Goal: Task Accomplishment & Management: Complete application form

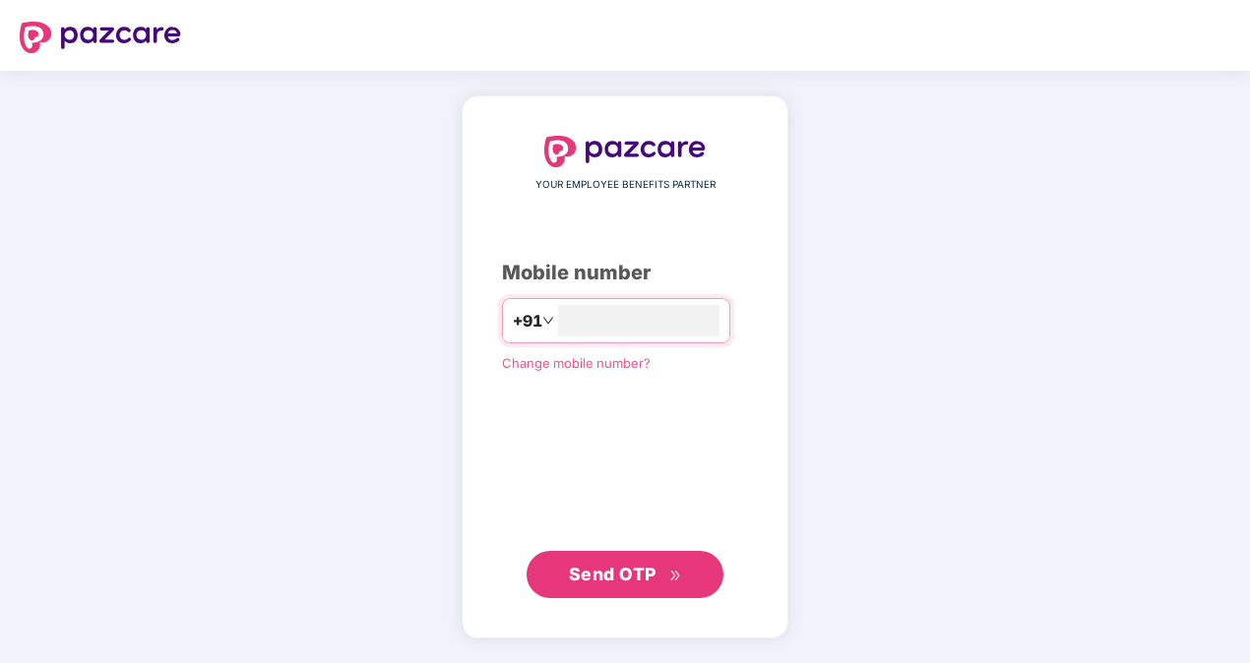
type input "**********"
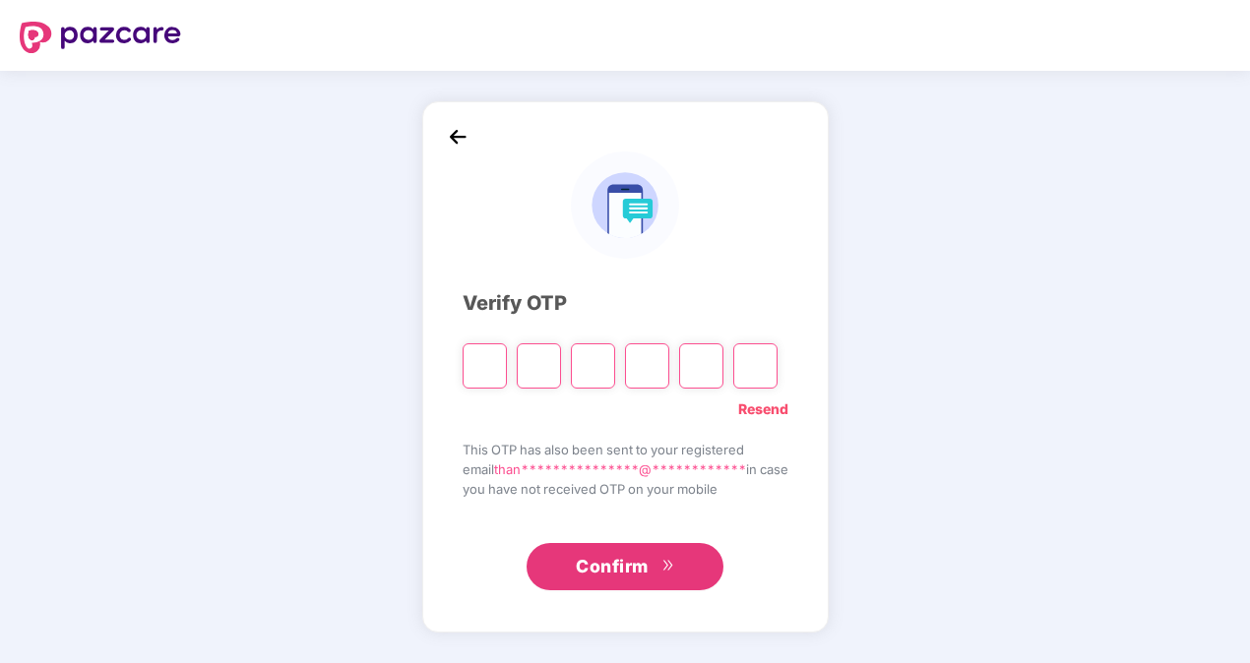
paste input "*"
type input "*"
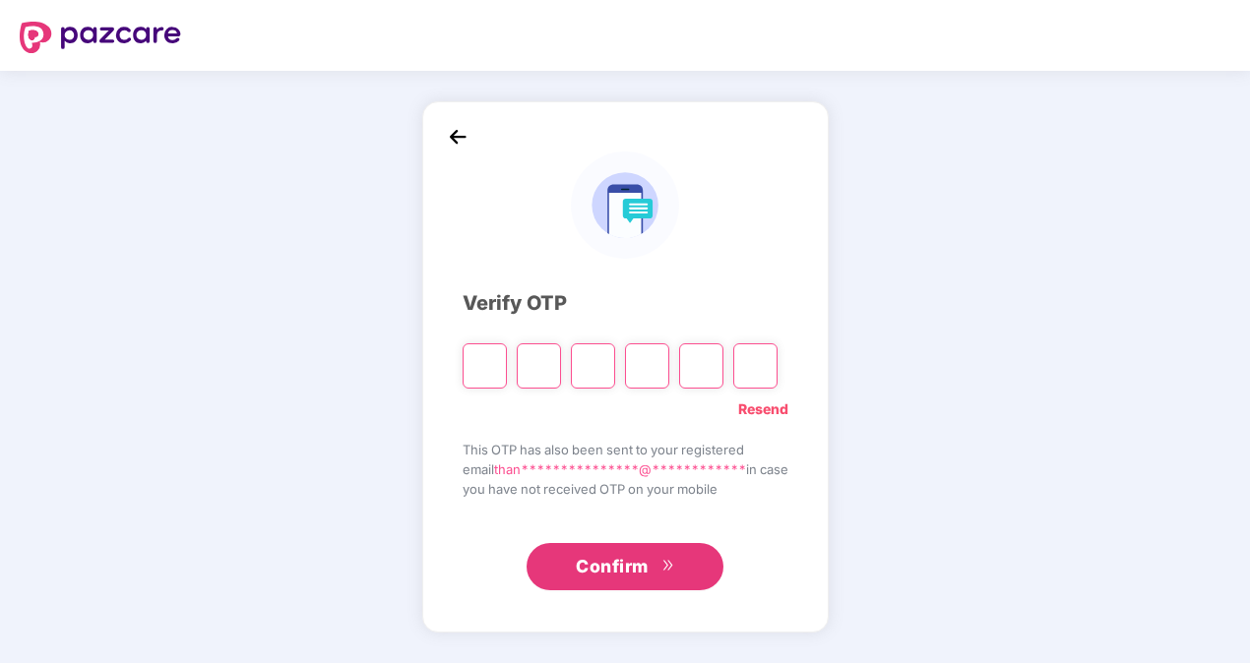
type input "*"
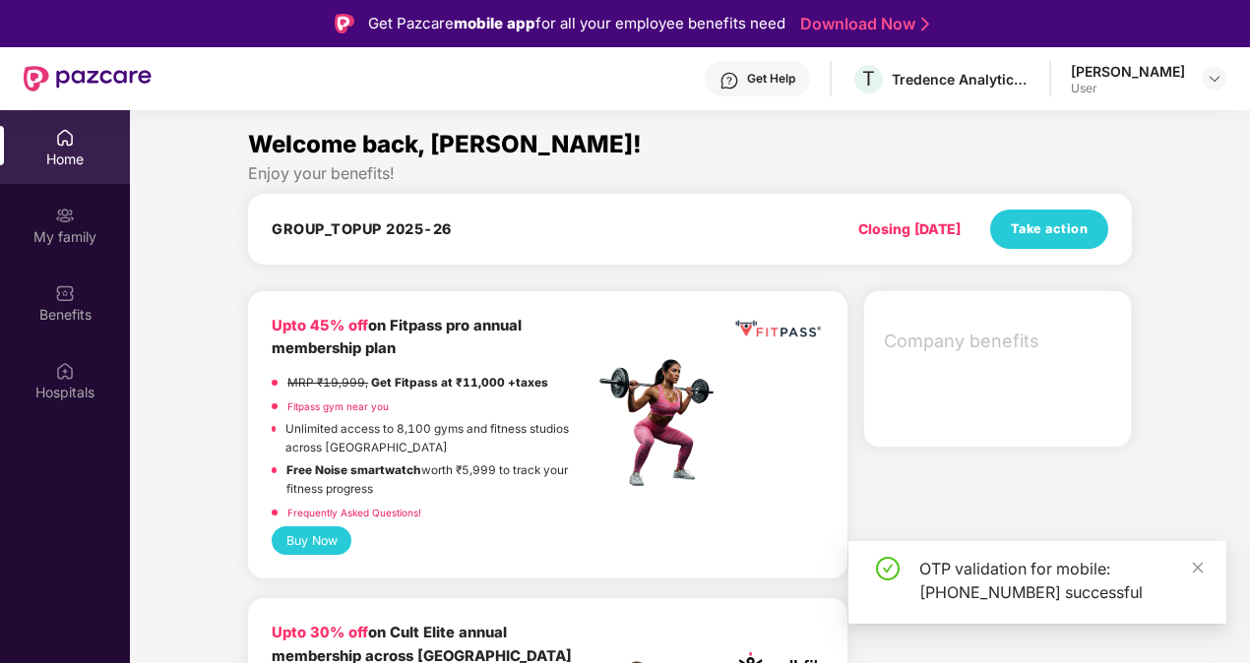
click at [1189, 561] on div "OTP validation for mobile: +919945631529 successful" at bounding box center [1060, 580] width 283 height 47
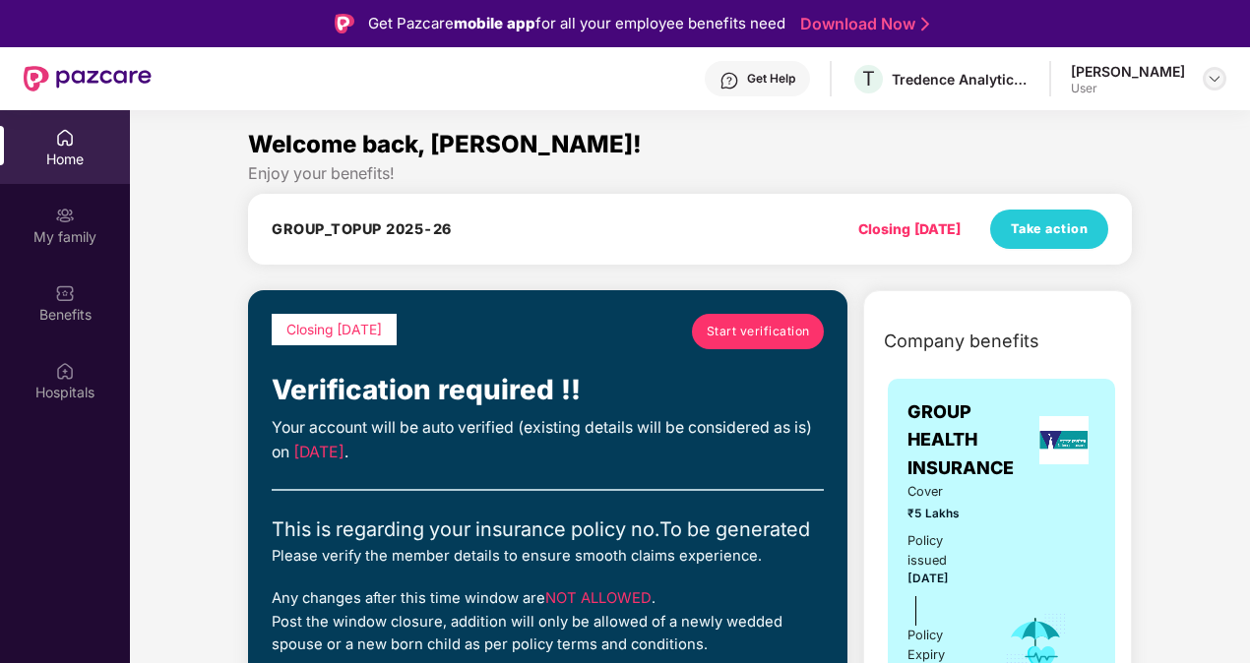
click at [1215, 69] on div at bounding box center [1215, 79] width 24 height 24
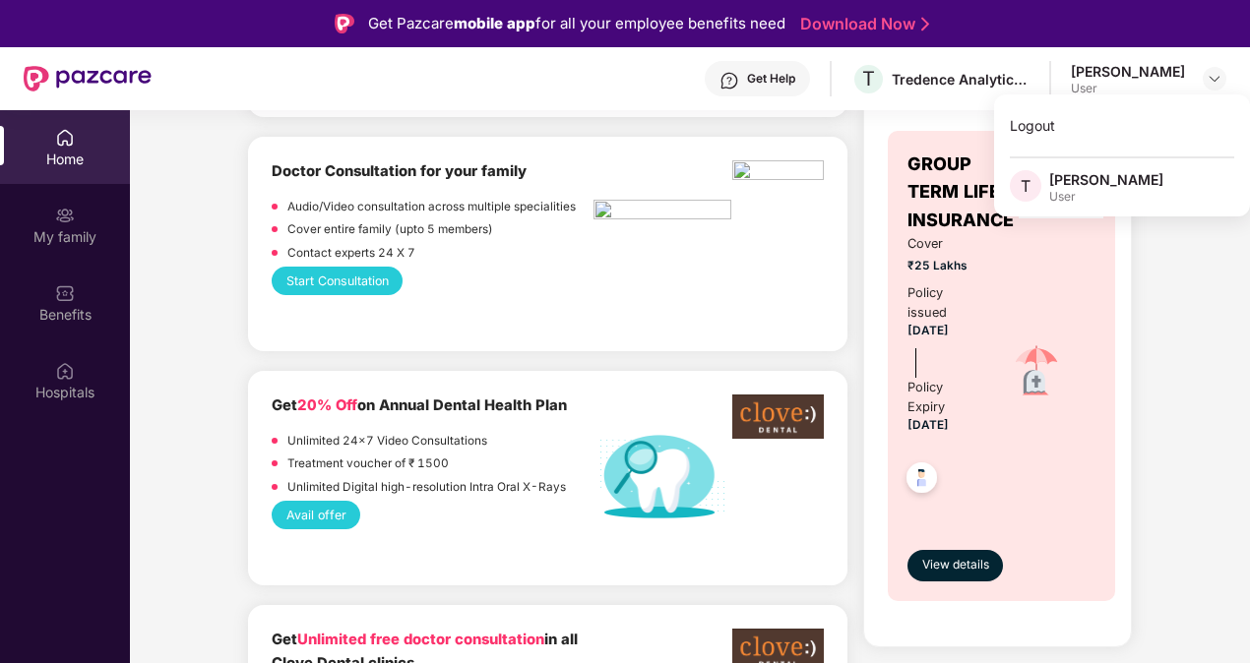
scroll to position [1673, 0]
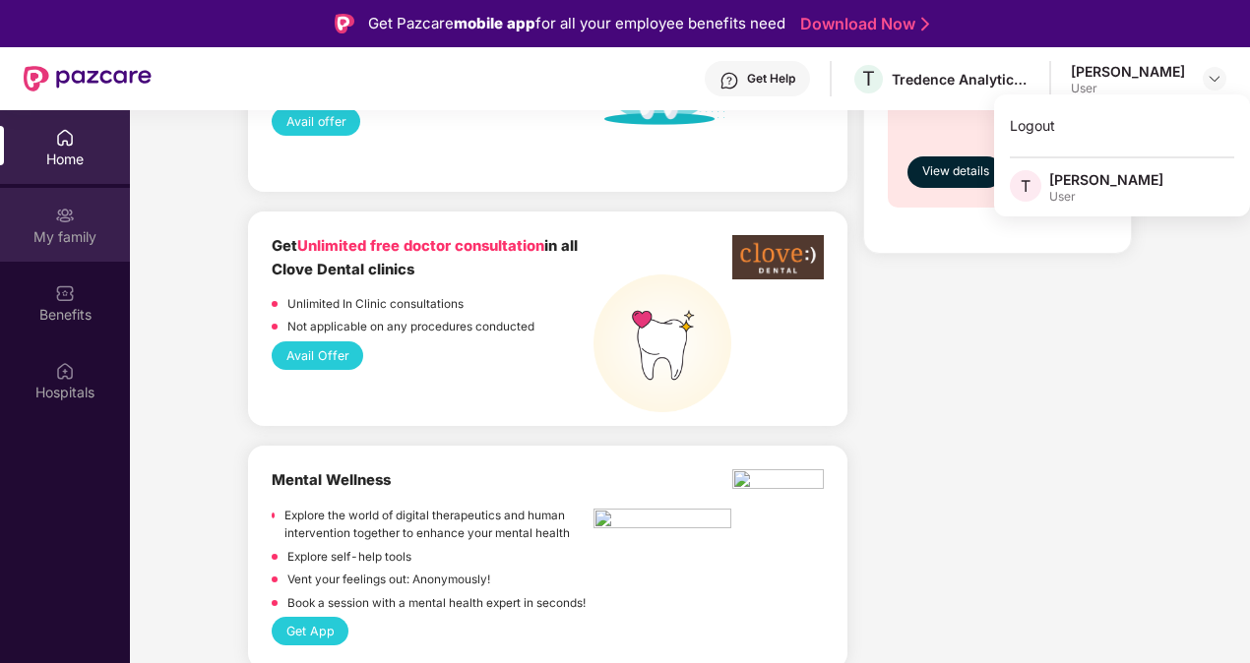
click at [61, 224] on img at bounding box center [65, 216] width 20 height 20
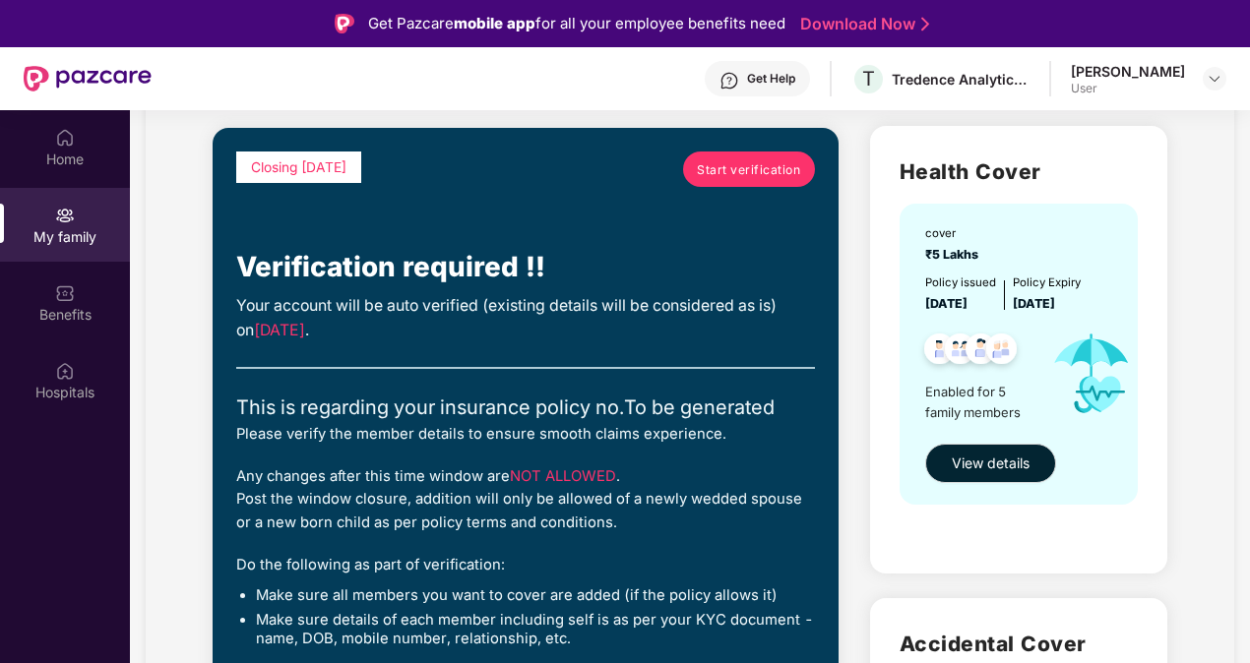
scroll to position [98, 0]
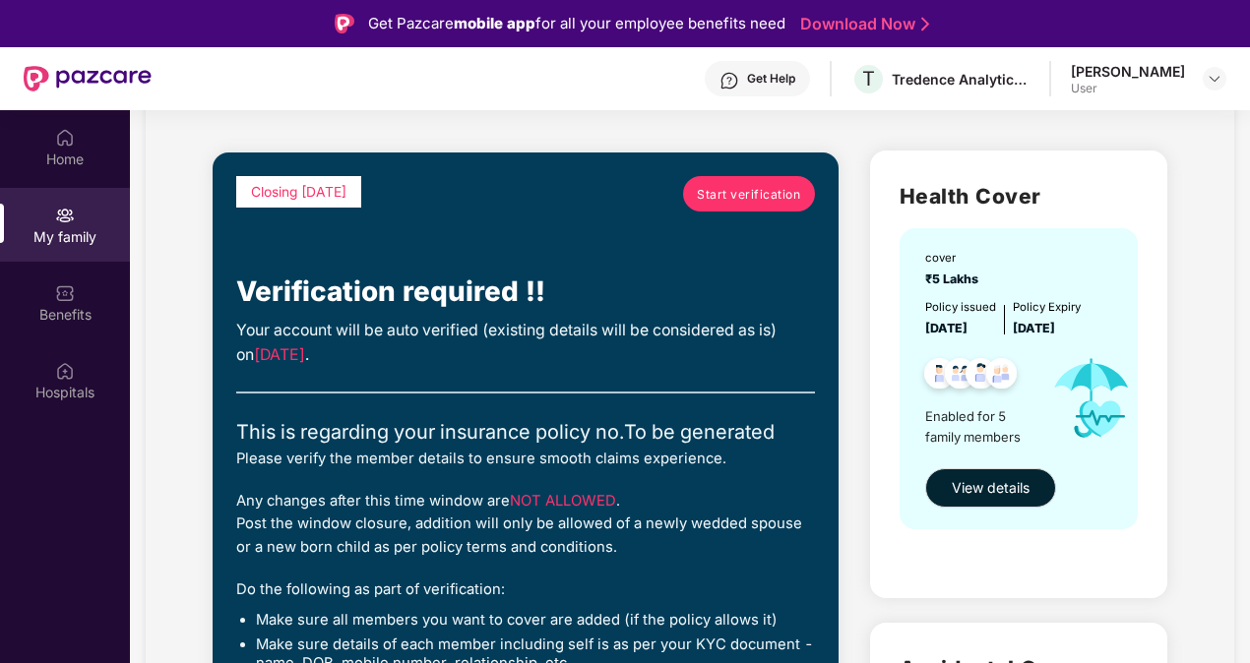
click at [754, 193] on span "Start verification" at bounding box center [748, 194] width 103 height 19
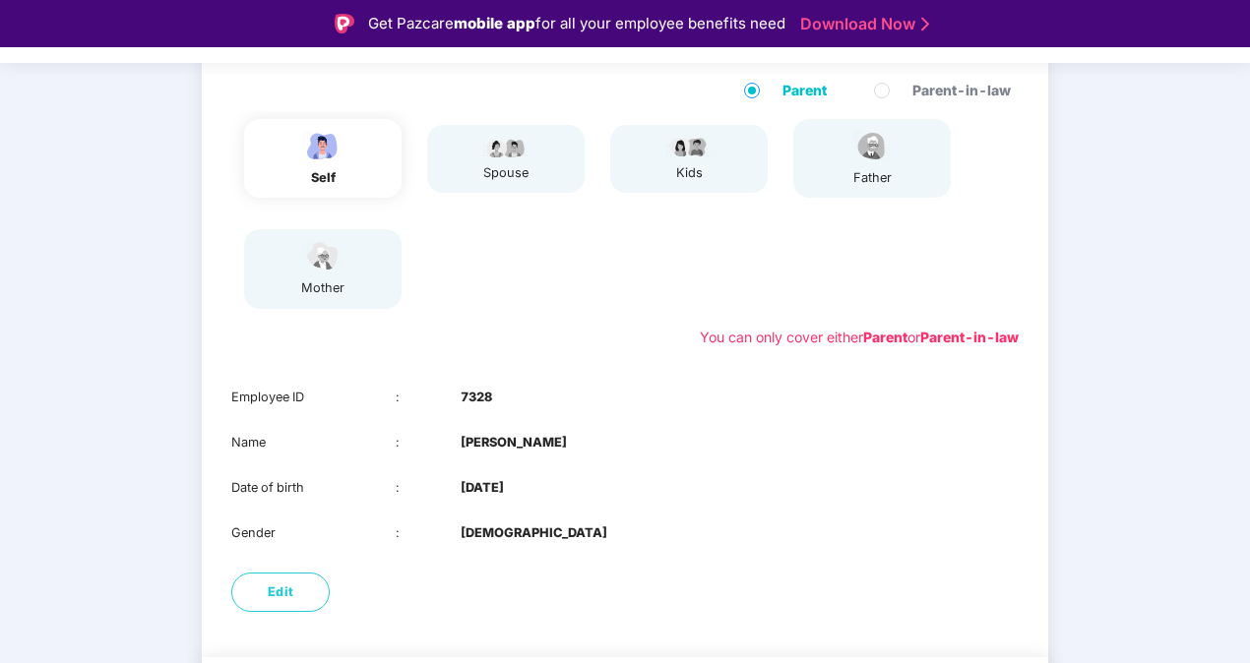
scroll to position [276, 0]
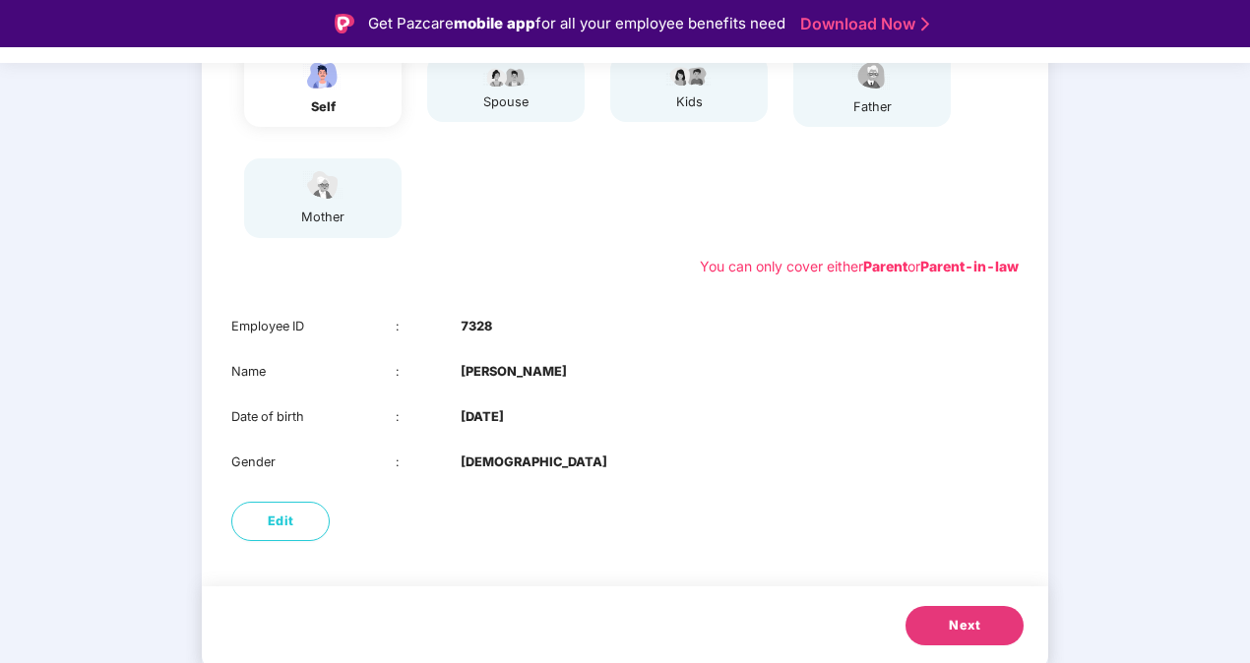
click at [940, 612] on button "Next" at bounding box center [964, 625] width 118 height 39
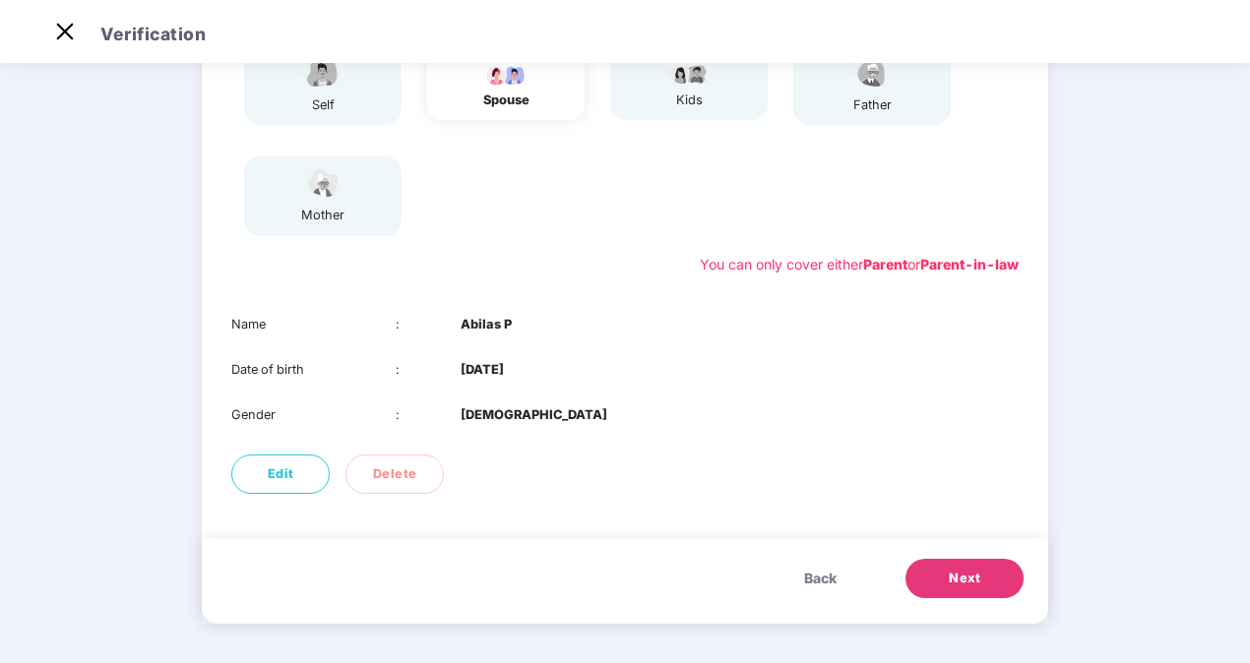
scroll to position [230, 0]
click at [951, 594] on button "Next" at bounding box center [964, 578] width 118 height 39
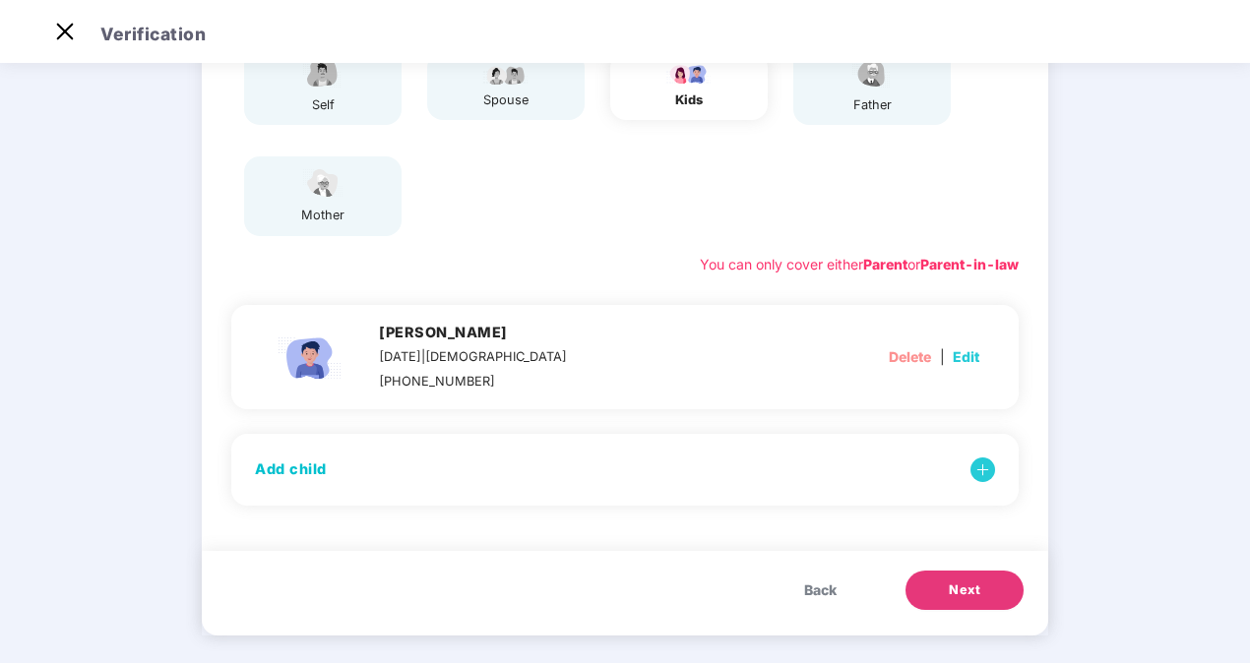
scroll to position [242, 0]
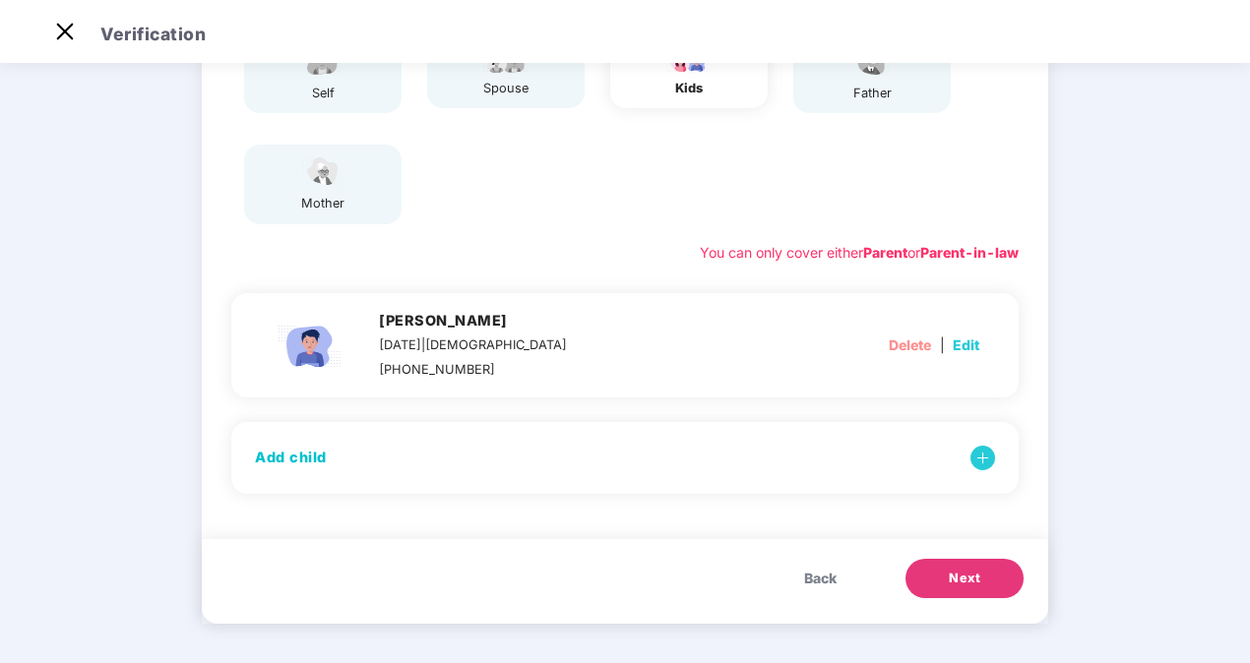
click at [951, 589] on button "Next" at bounding box center [964, 578] width 118 height 39
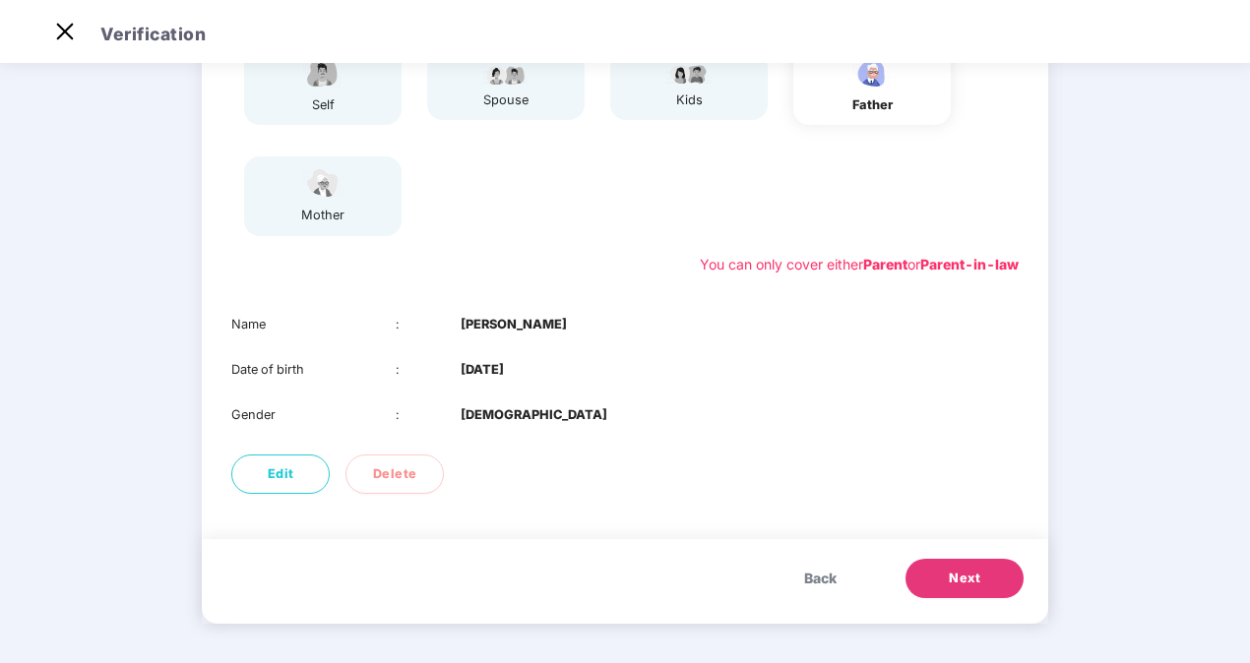
scroll to position [230, 0]
click at [951, 589] on button "Next" at bounding box center [964, 578] width 118 height 39
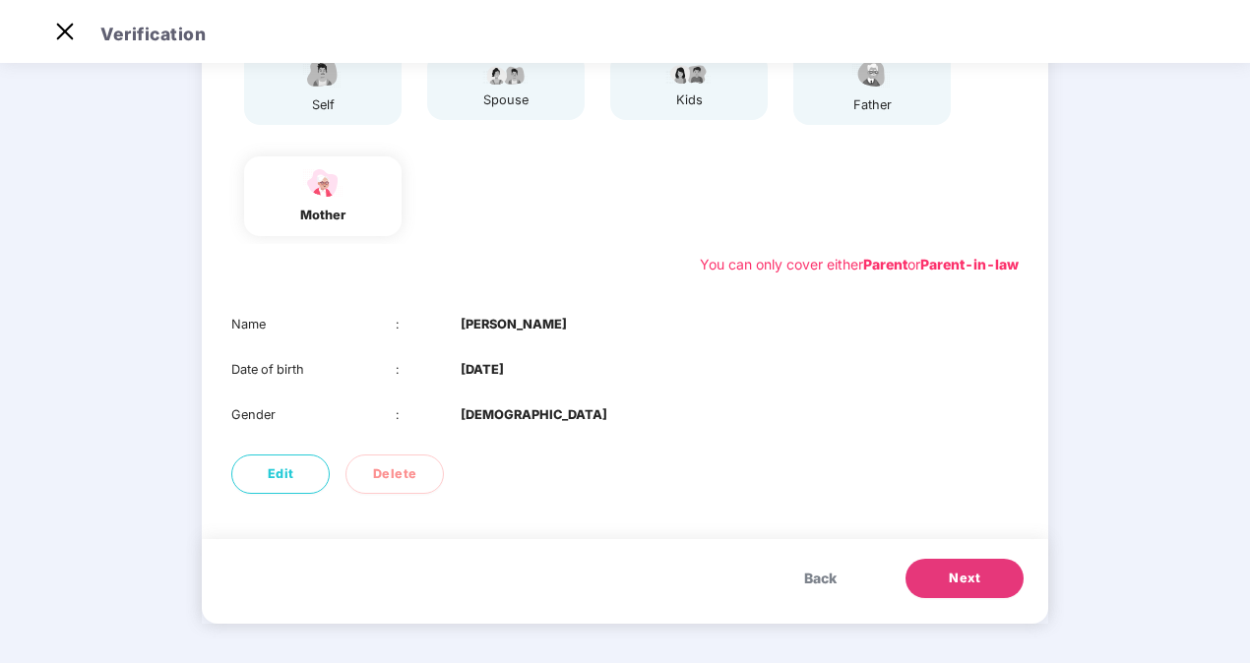
click at [951, 589] on button "Next" at bounding box center [964, 578] width 118 height 39
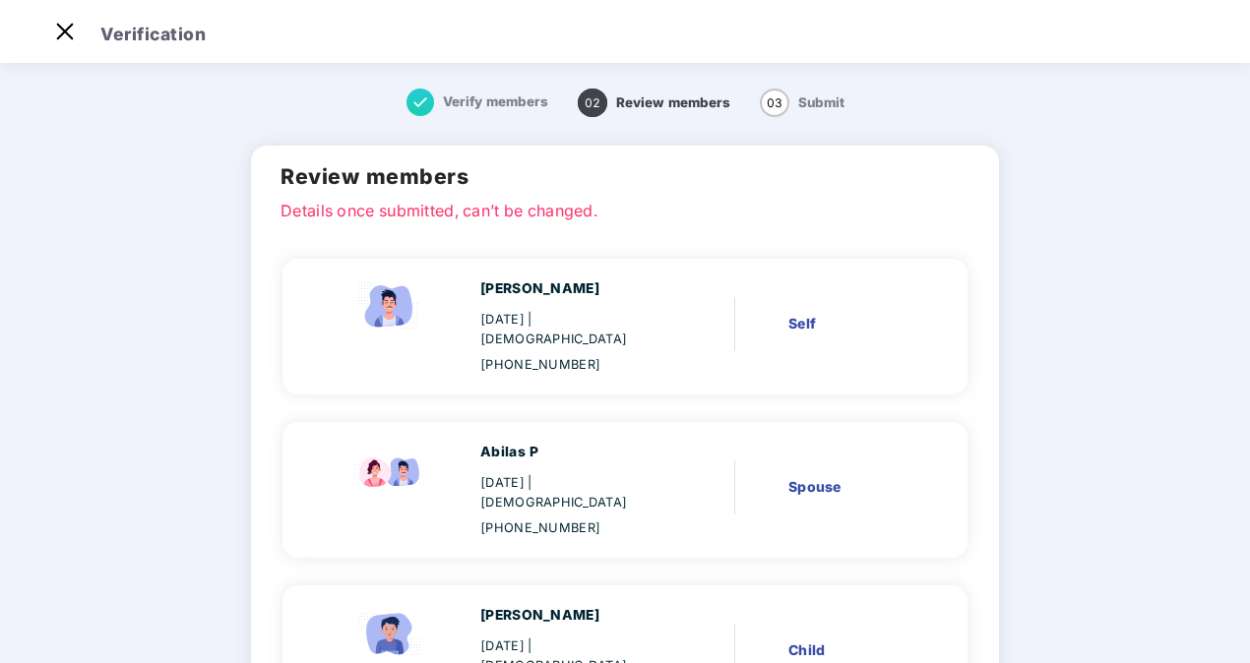
scroll to position [453, 0]
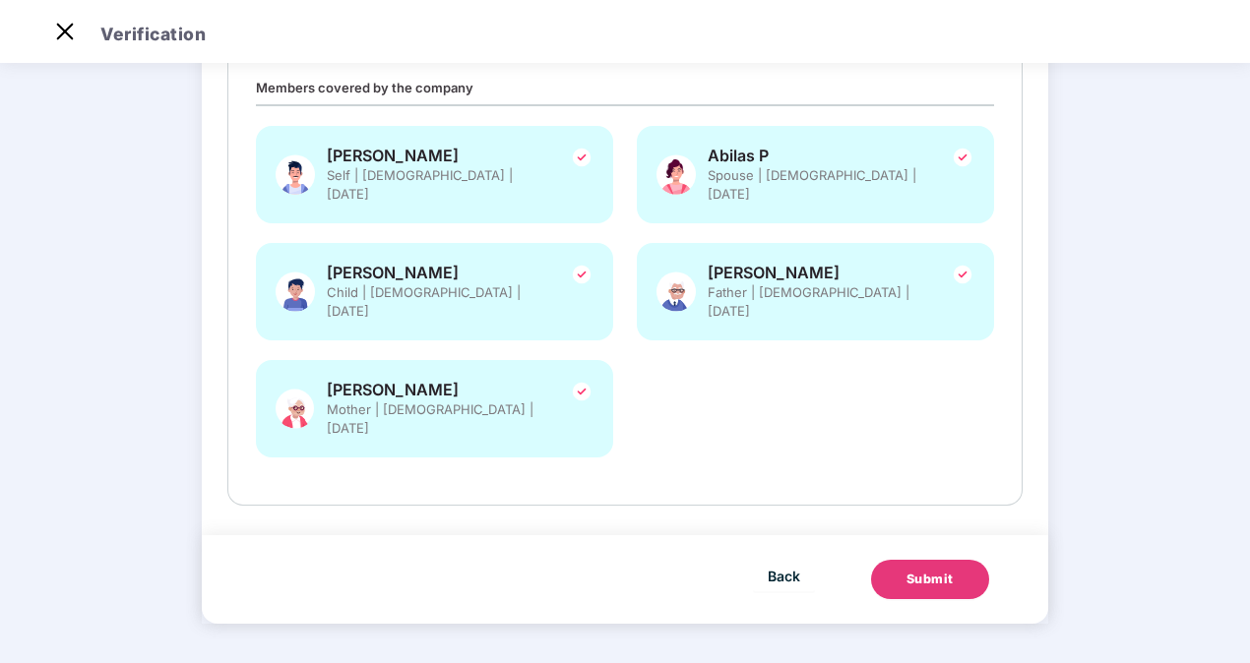
scroll to position [272, 0]
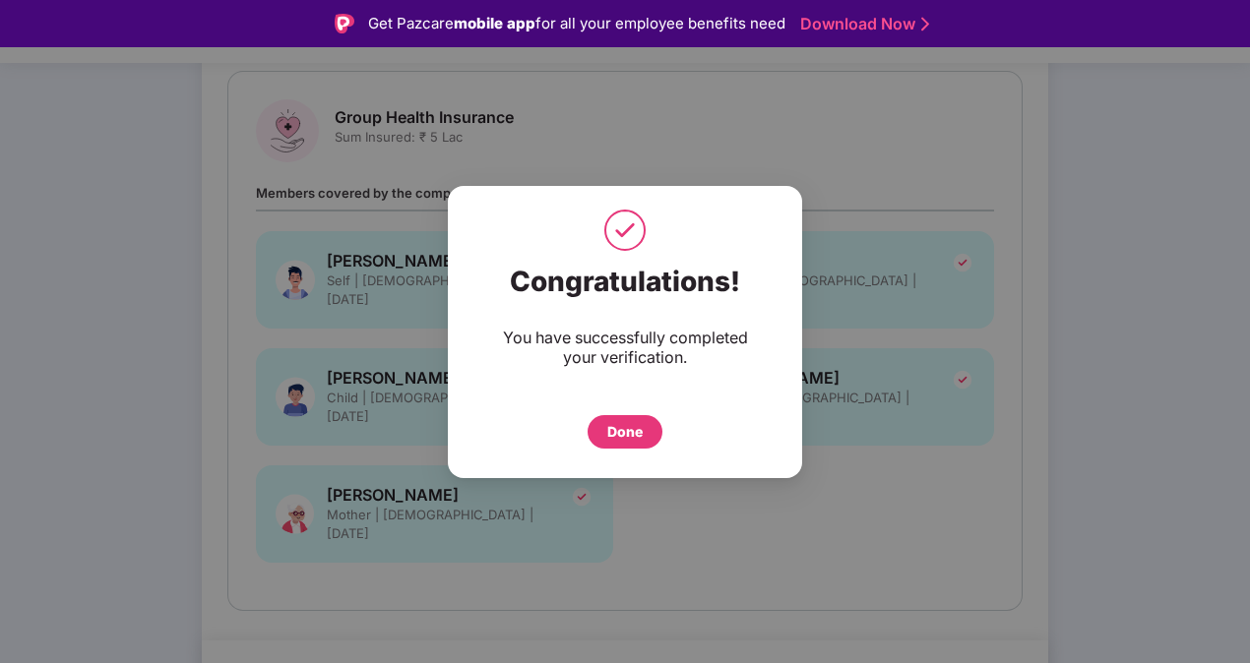
click at [634, 437] on div "Done" at bounding box center [624, 432] width 35 height 22
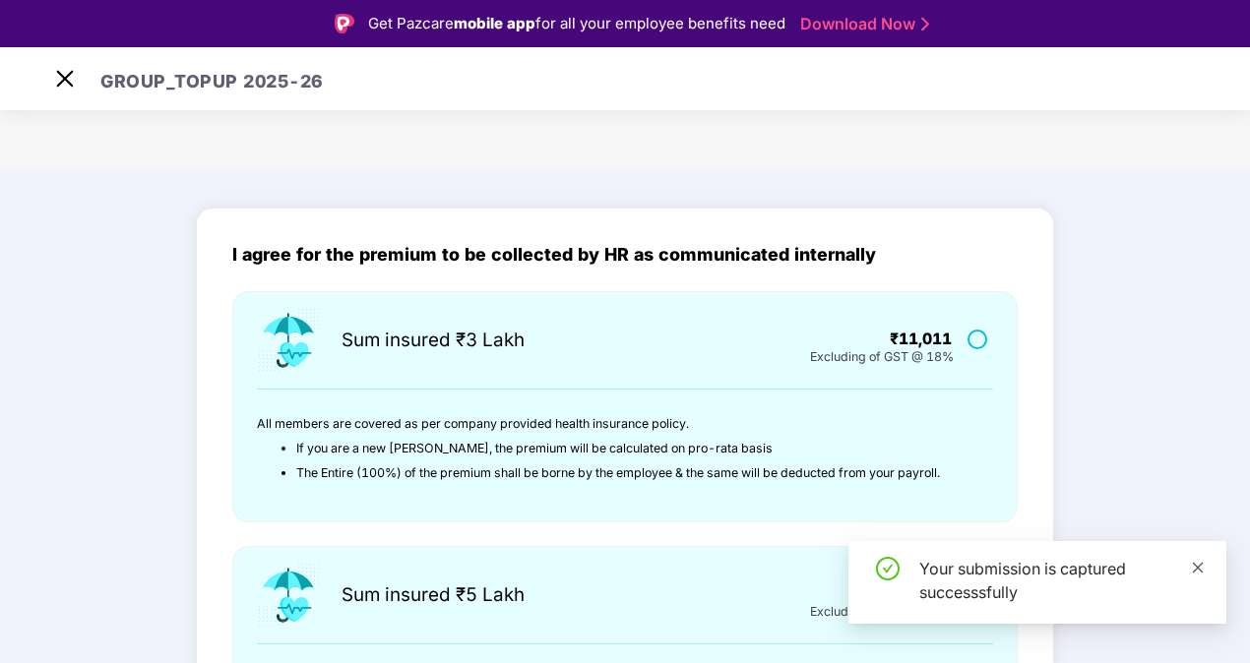
click at [1203, 569] on icon "close" at bounding box center [1198, 568] width 14 height 14
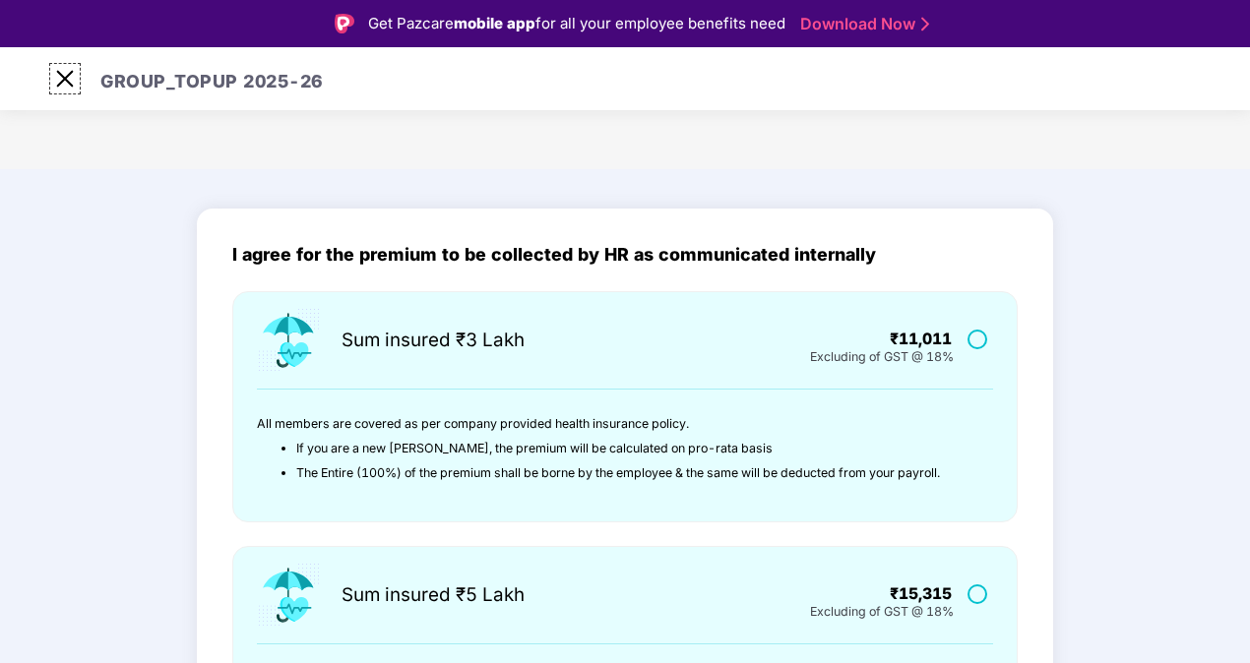
click at [62, 82] on img at bounding box center [64, 78] width 31 height 31
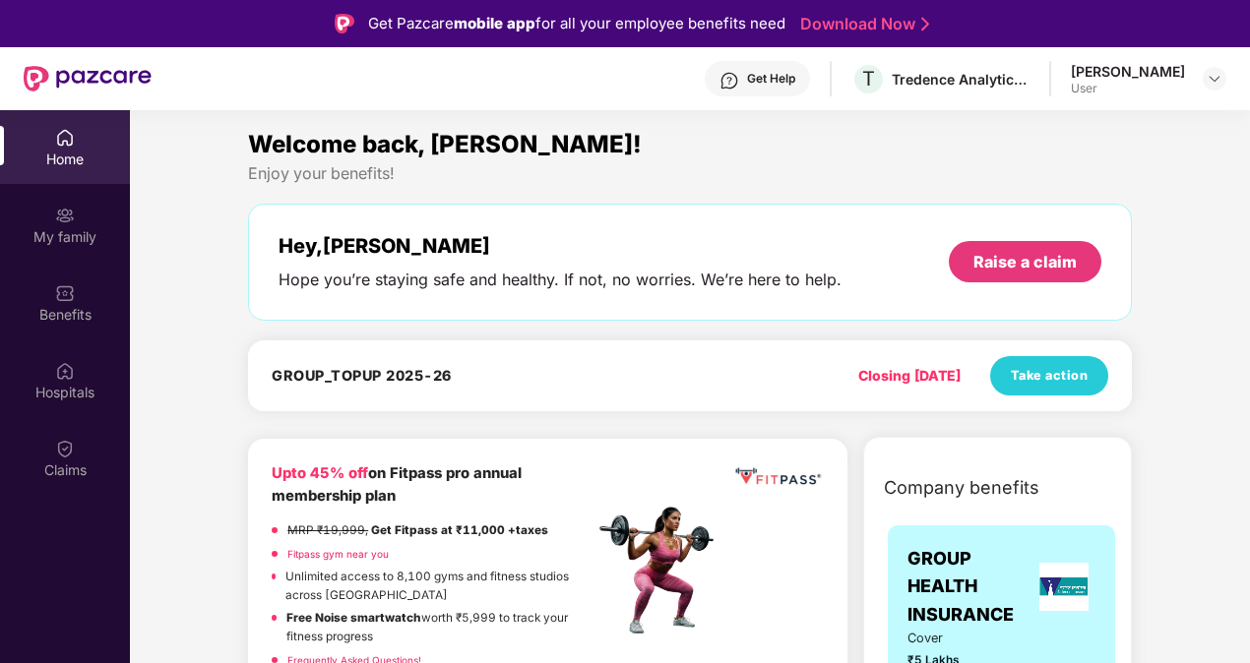
click at [935, 558] on span "GROUP HEALTH INSURANCE" at bounding box center [969, 587] width 124 height 84
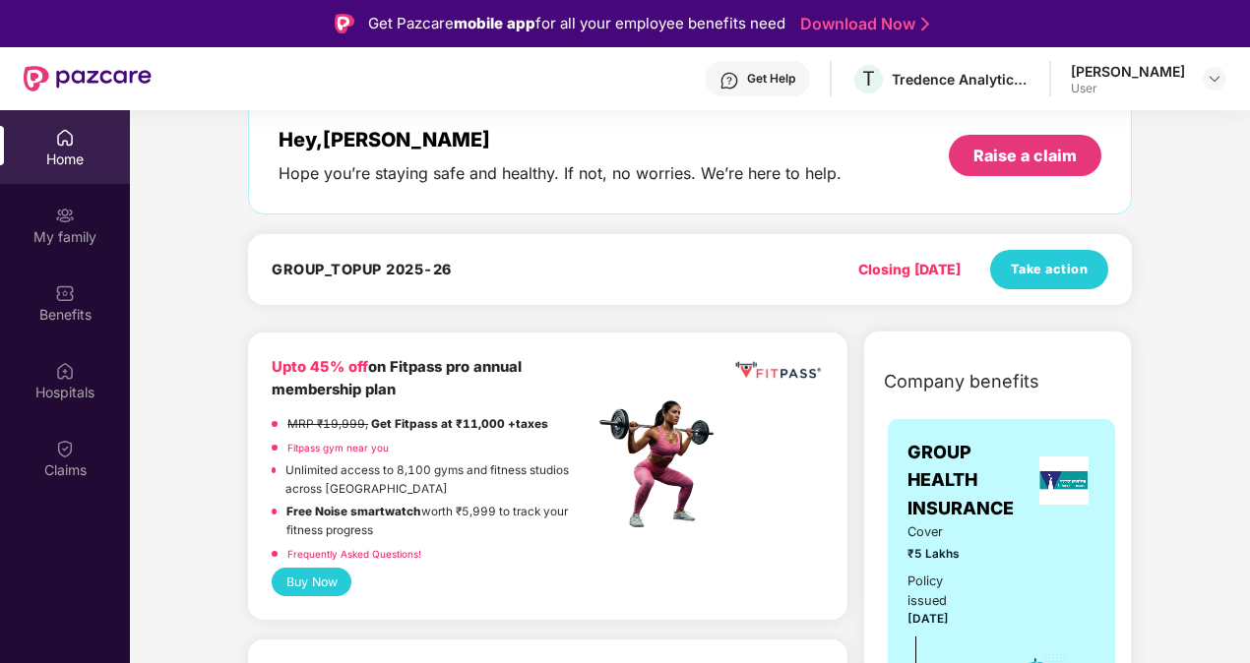
scroll to position [197, 0]
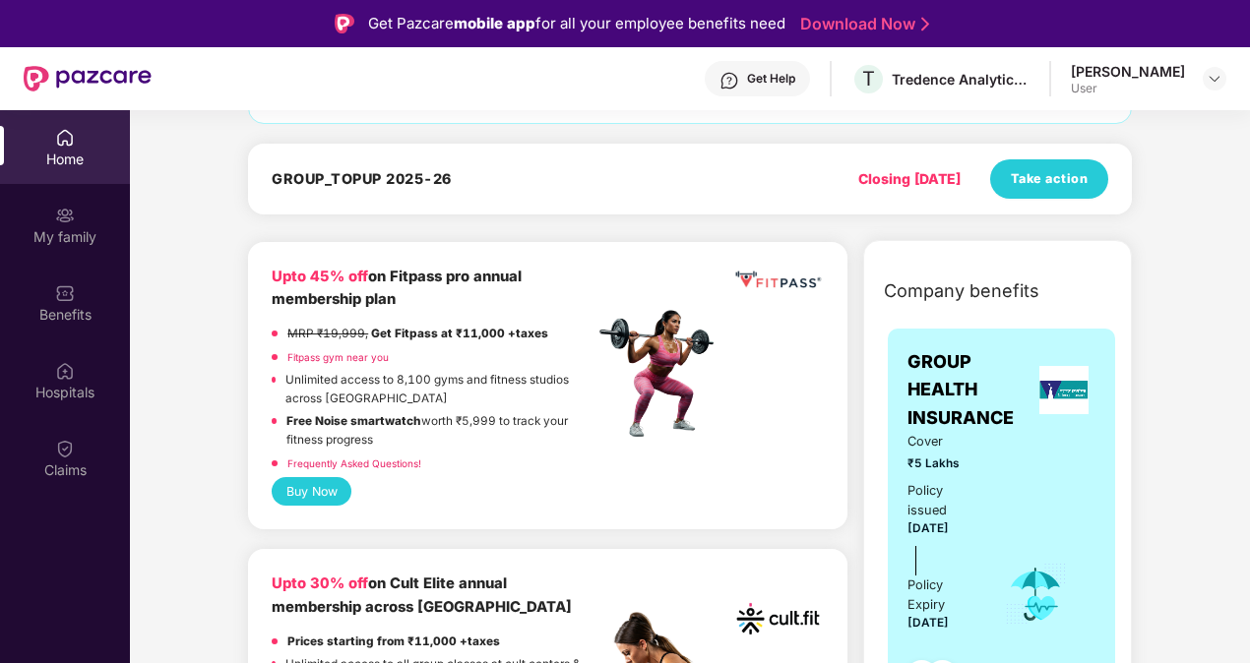
click at [1016, 414] on span "GROUP HEALTH INSURANCE" at bounding box center [969, 390] width 124 height 84
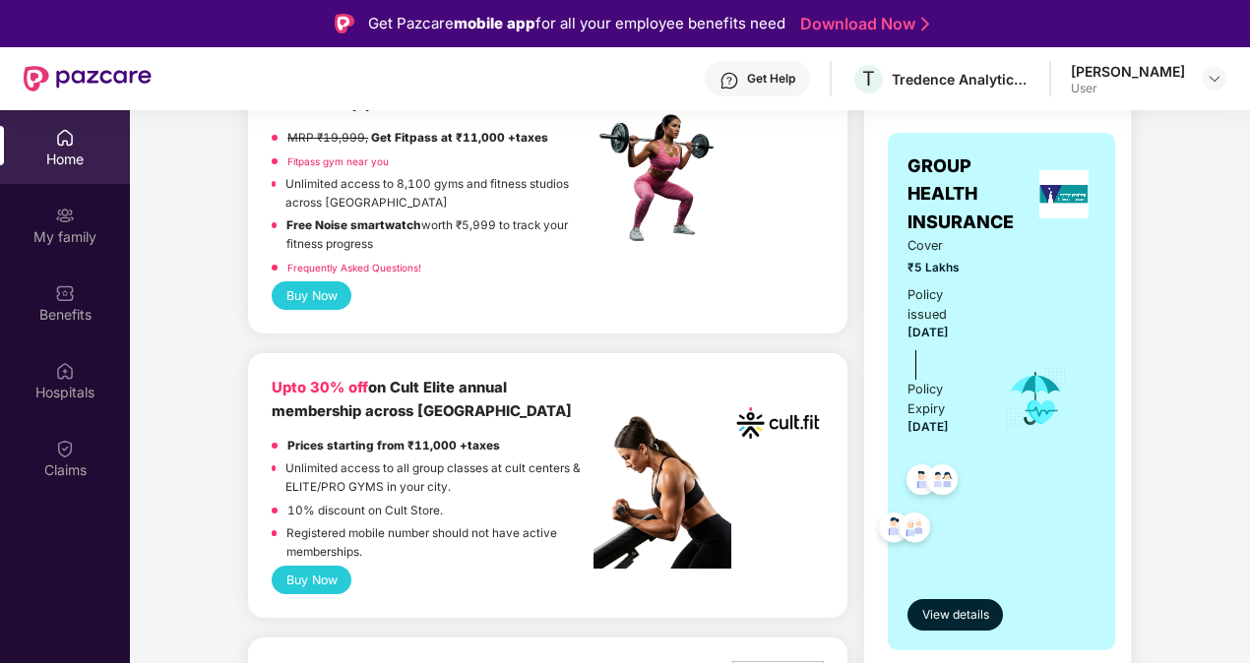
scroll to position [394, 0]
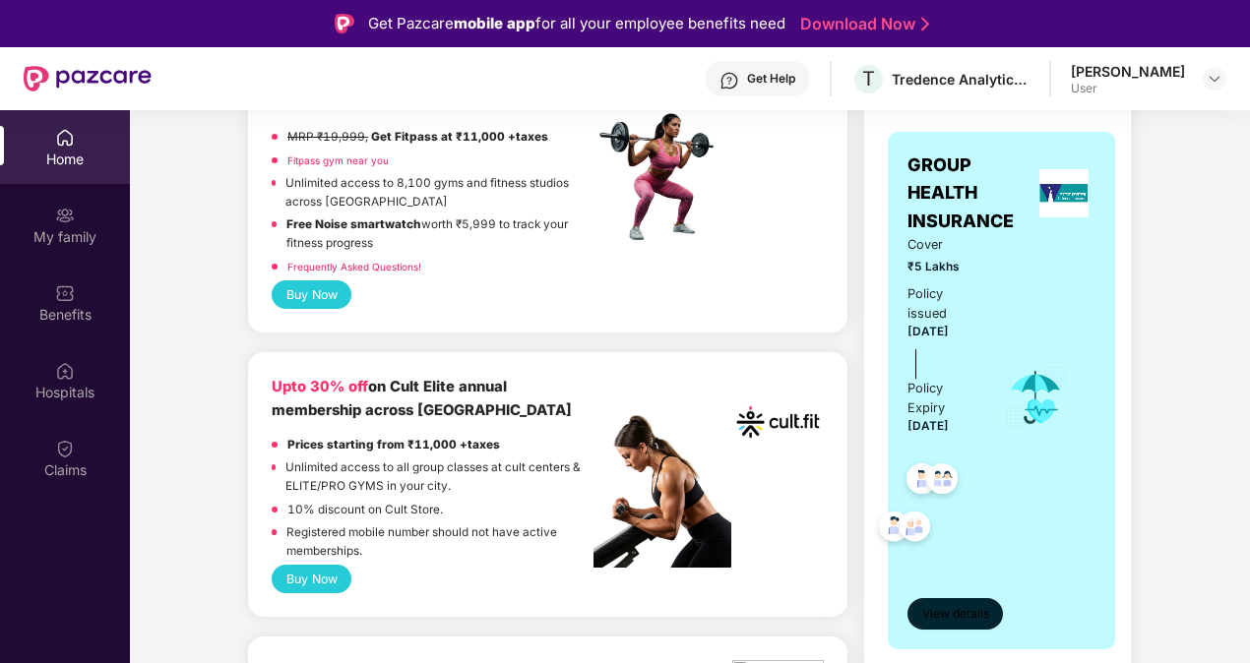
click at [964, 604] on button "View details" at bounding box center [954, 613] width 95 height 31
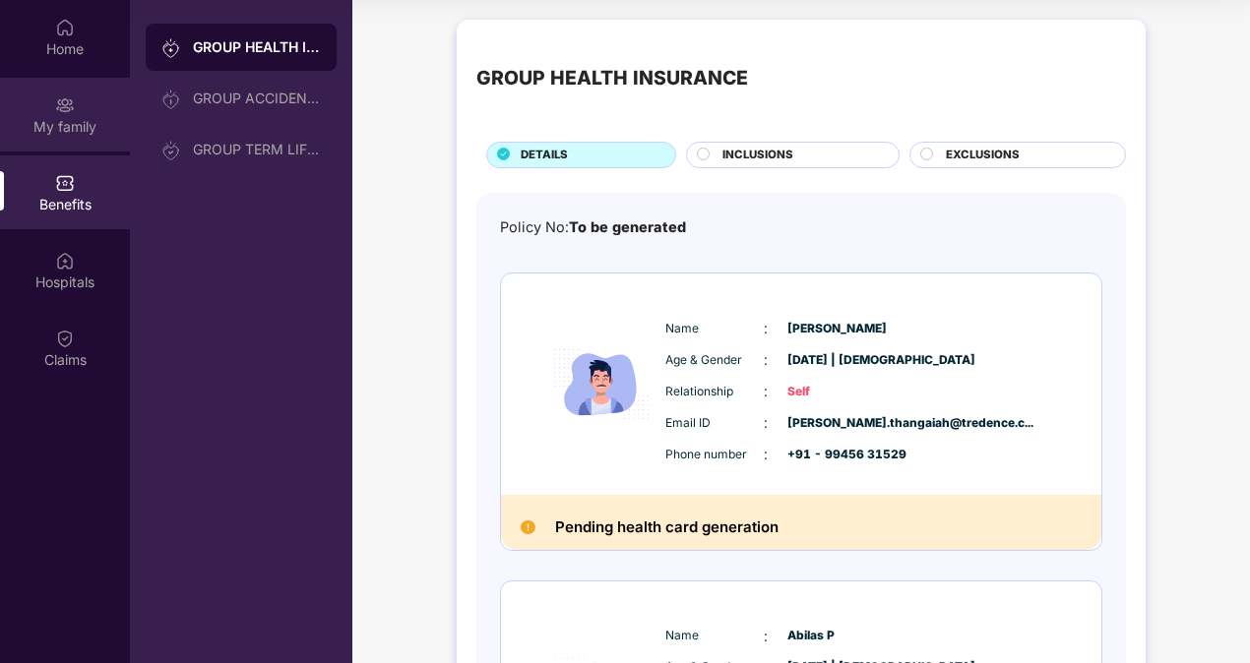
click at [63, 111] on img at bounding box center [65, 105] width 20 height 20
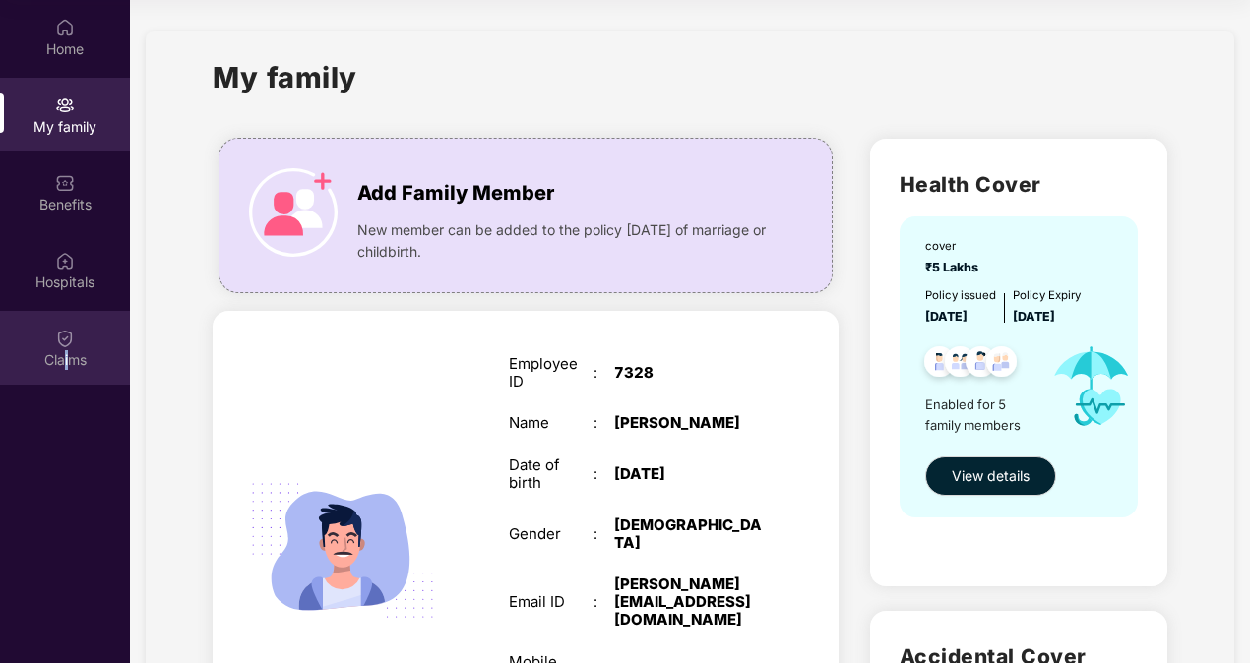
click at [65, 352] on div "Claims" at bounding box center [65, 360] width 130 height 20
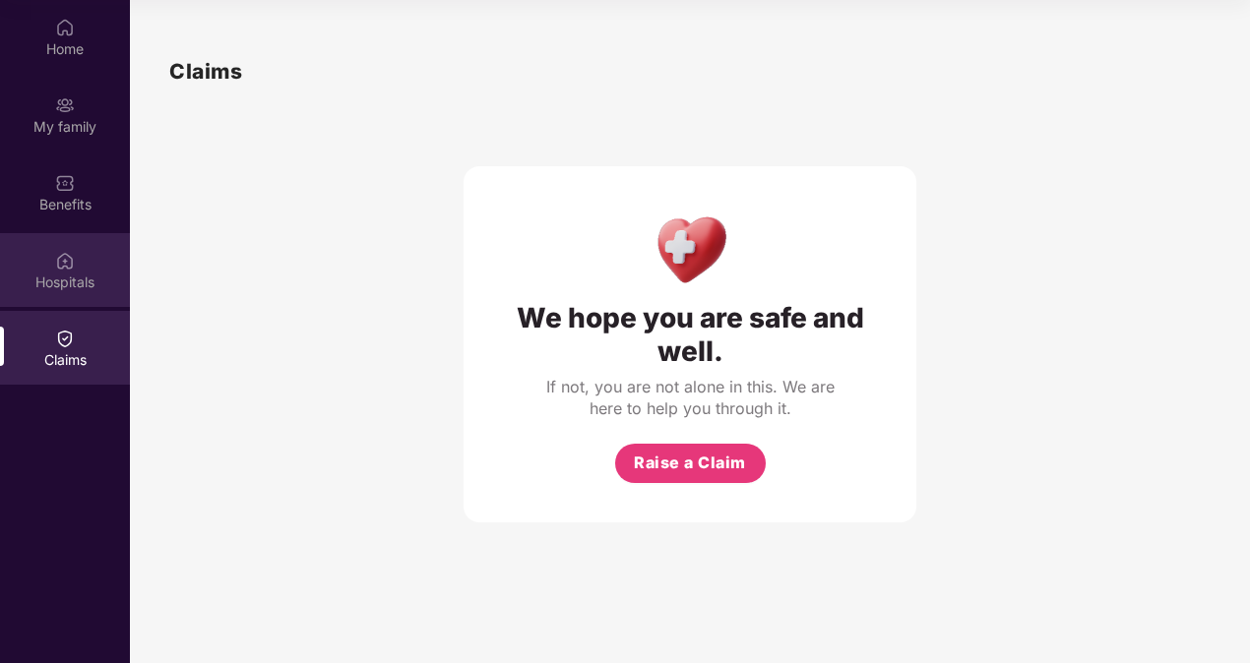
click at [79, 280] on div "Hospitals" at bounding box center [65, 283] width 130 height 20
